Goal: Information Seeking & Learning: Learn about a topic

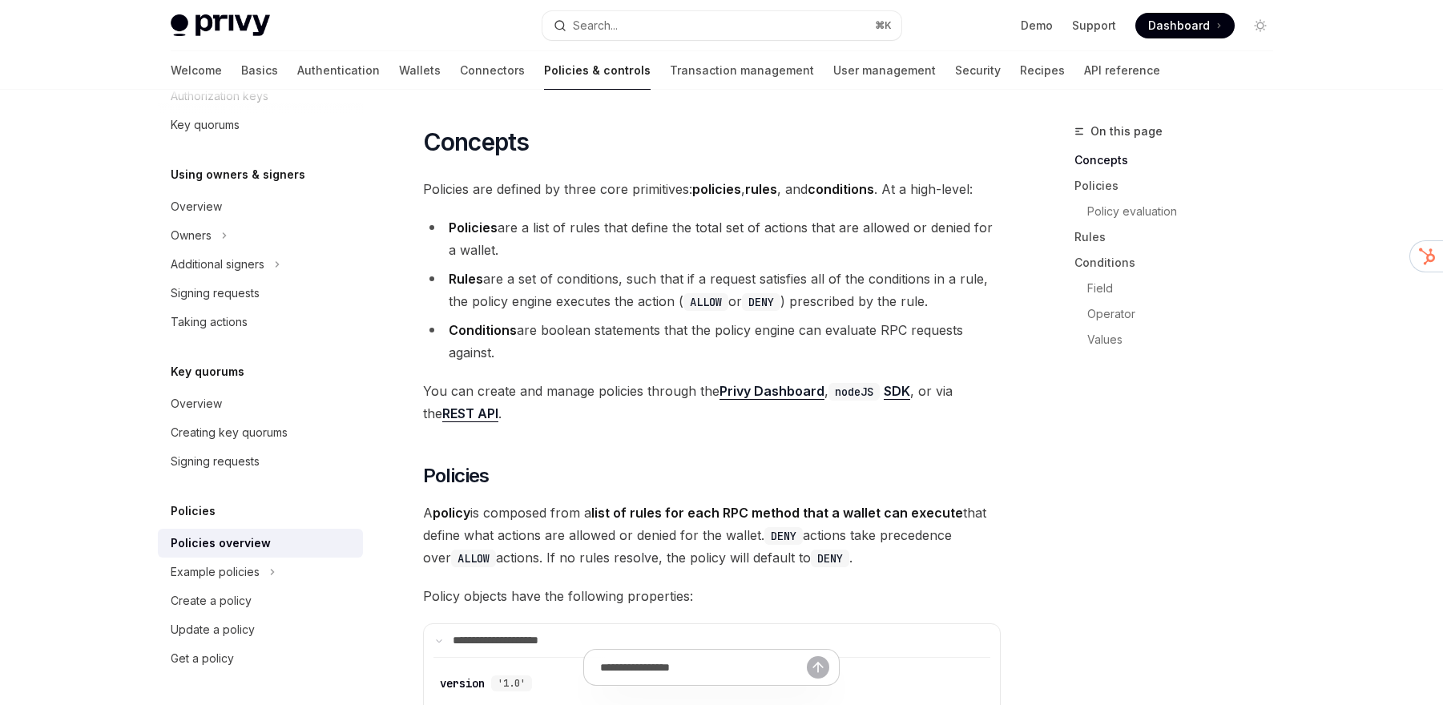
scroll to position [961, 0]
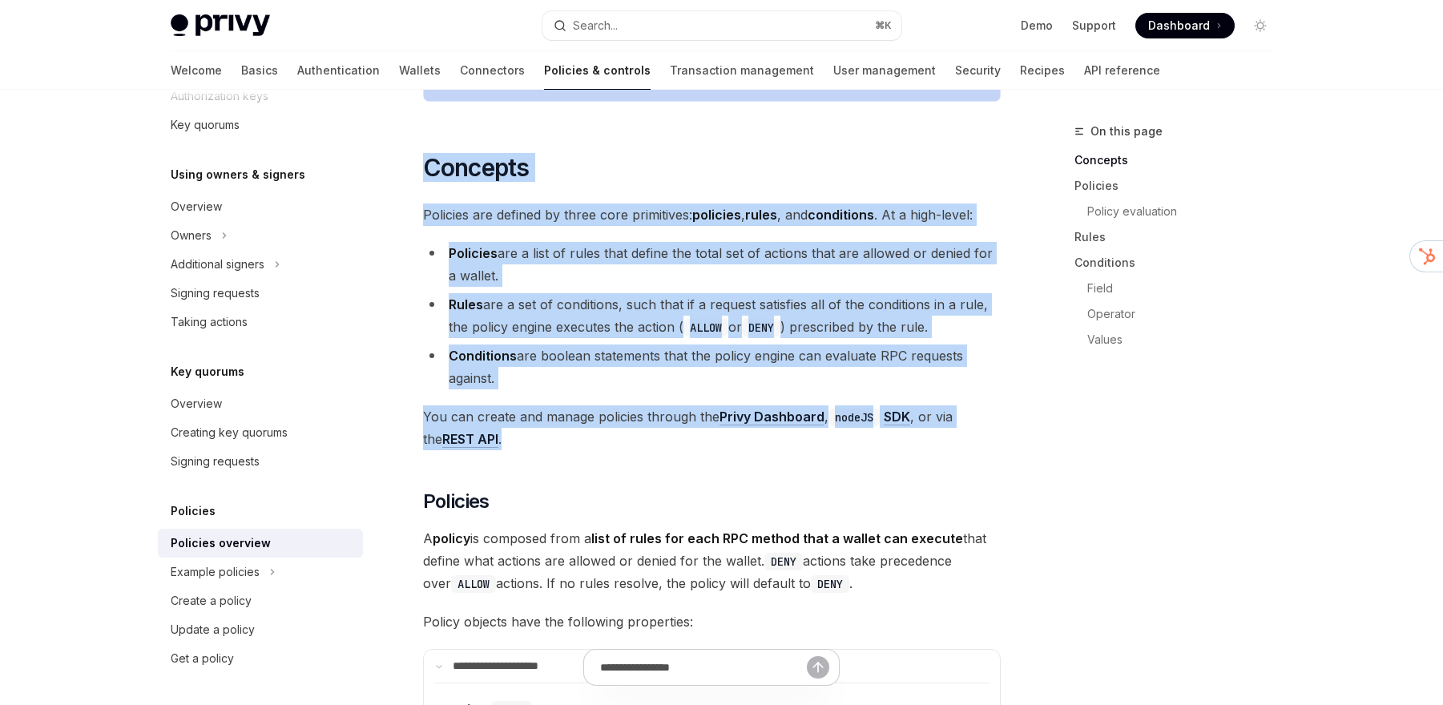
drag, startPoint x: 584, startPoint y: 403, endPoint x: 630, endPoint y: 107, distance: 299.9
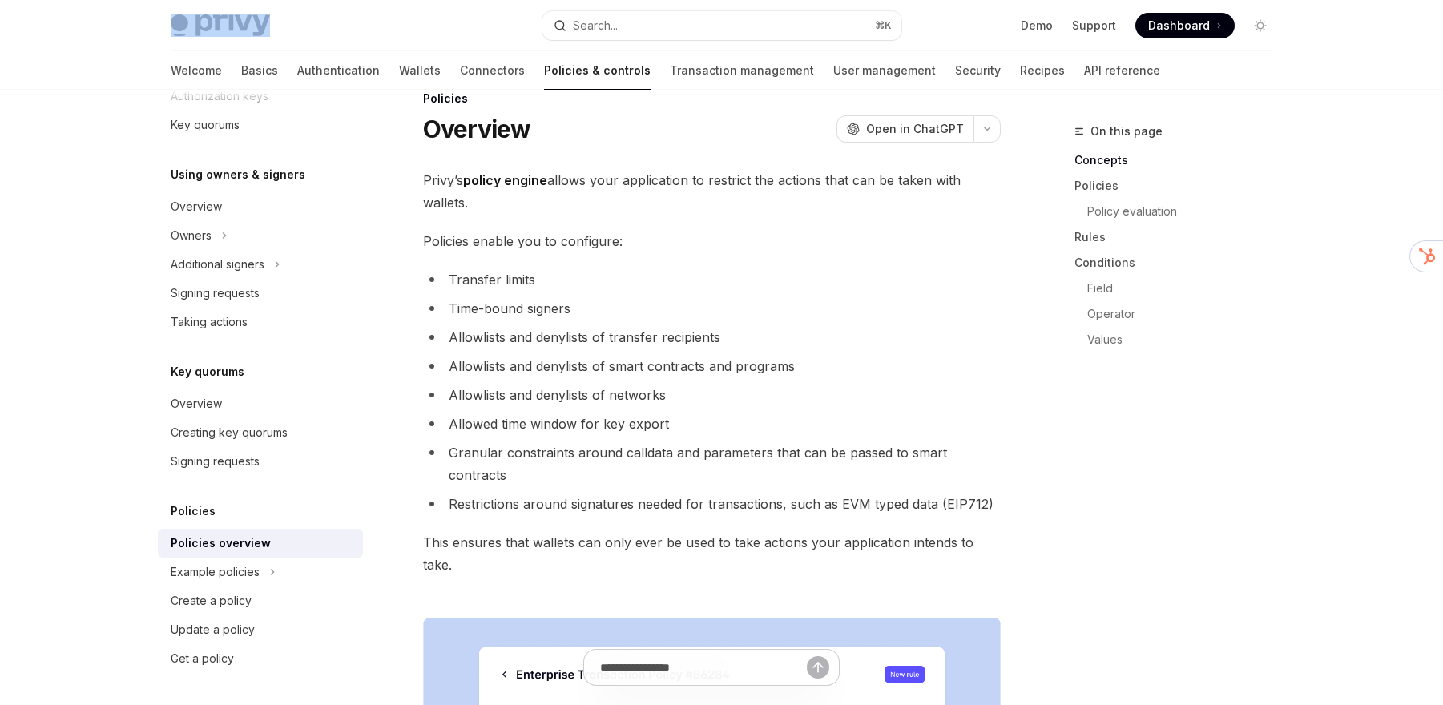
scroll to position [0, 0]
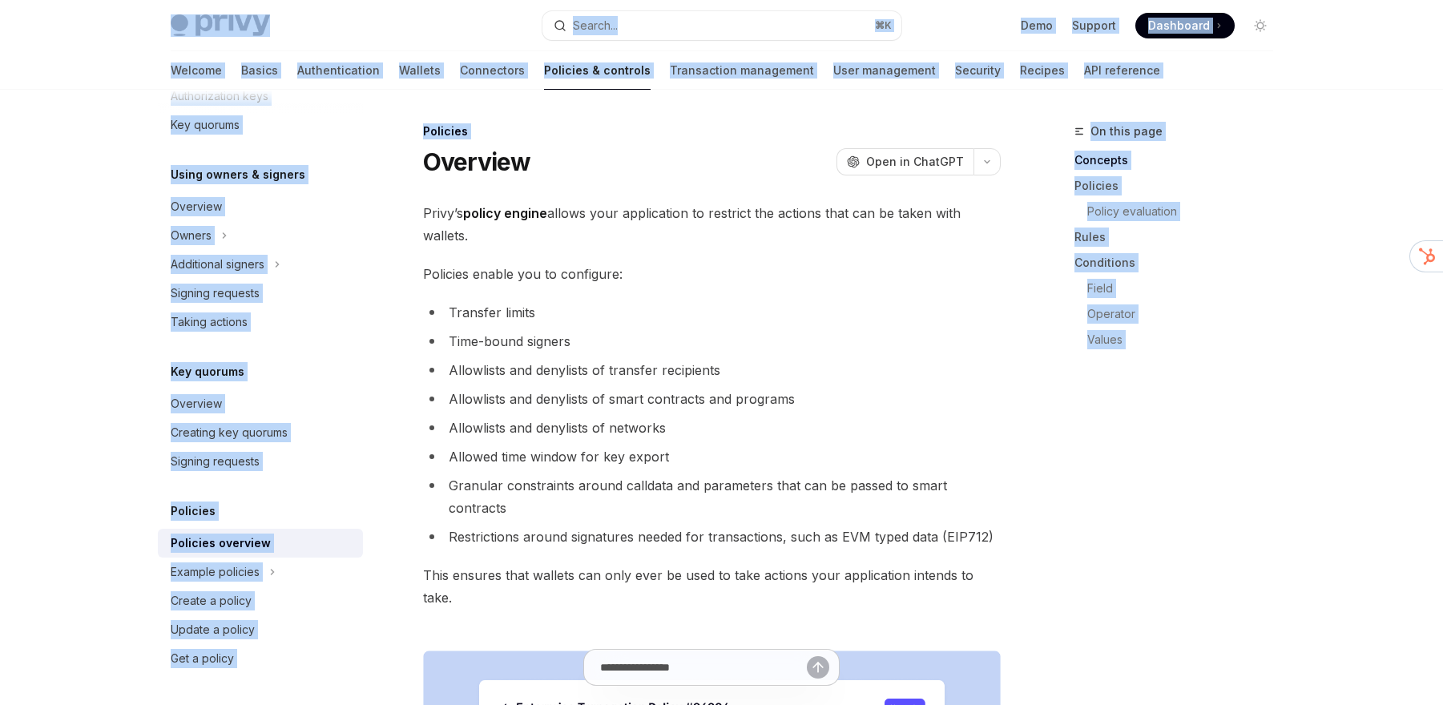
drag, startPoint x: 432, startPoint y: 30, endPoint x: 431, endPoint y: 140, distance: 110.6
click at [431, 140] on div "Policies Overview OpenAI Open in ChatGPT" at bounding box center [712, 149] width 578 height 53
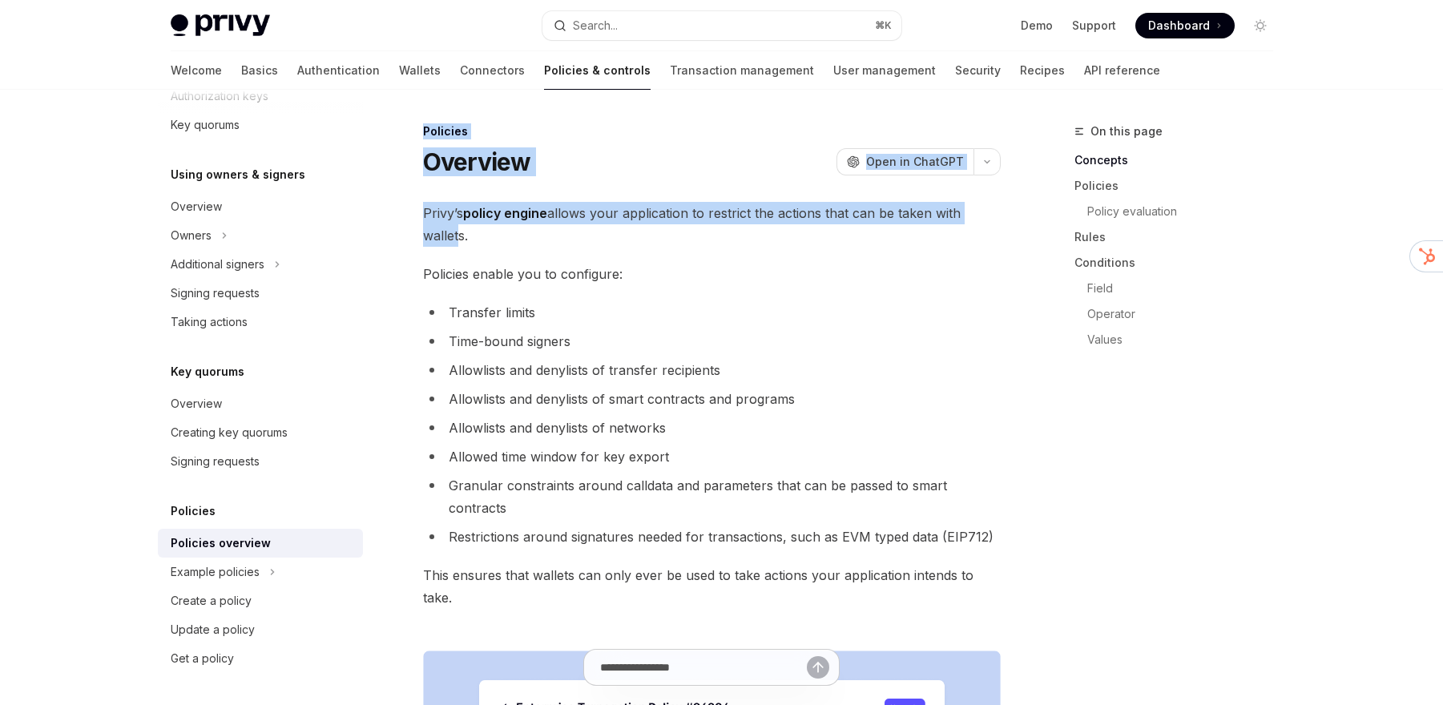
drag, startPoint x: 413, startPoint y: 115, endPoint x: 452, endPoint y: 246, distance: 136.1
click at [452, 246] on span "Privy’s policy engine allows your application to restrict the actions that can …" at bounding box center [712, 224] width 578 height 45
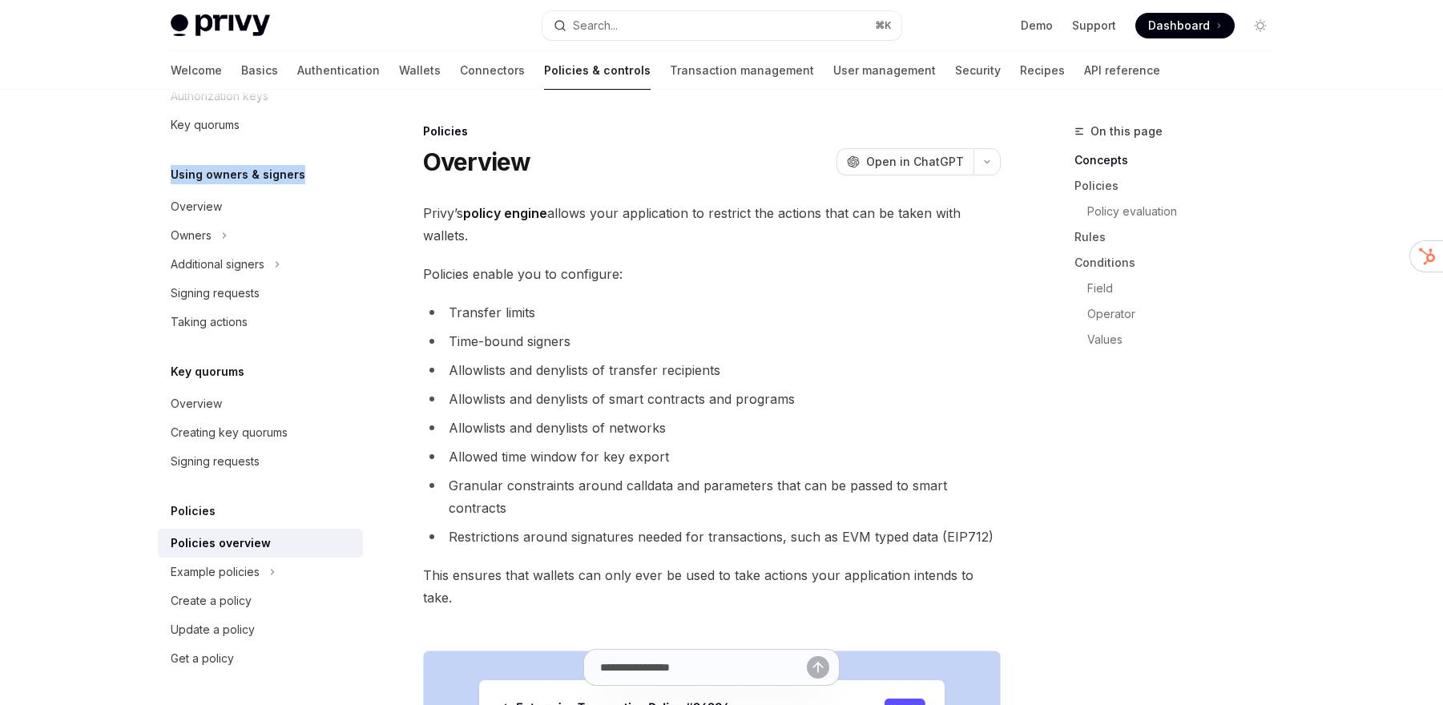
drag, startPoint x: 385, startPoint y: 174, endPoint x: 377, endPoint y: 128, distance: 46.2
click at [377, 128] on div "Overview Owners & signers Controls overview Types of owners & signers Configuri…" at bounding box center [273, 397] width 231 height 615
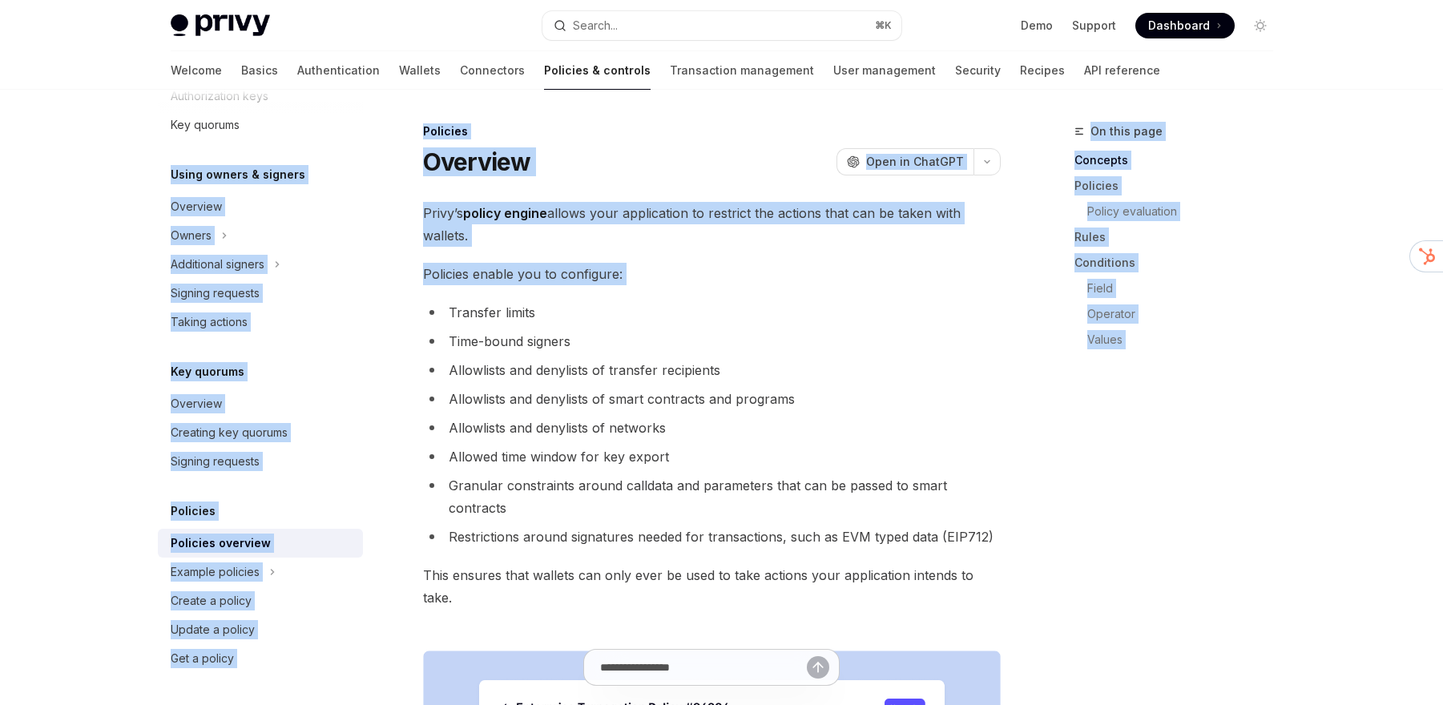
drag, startPoint x: 377, startPoint y: 128, endPoint x: 435, endPoint y: 322, distance: 202.3
click at [435, 322] on li "Transfer limits" at bounding box center [712, 312] width 578 height 22
